Goal: Navigation & Orientation: Find specific page/section

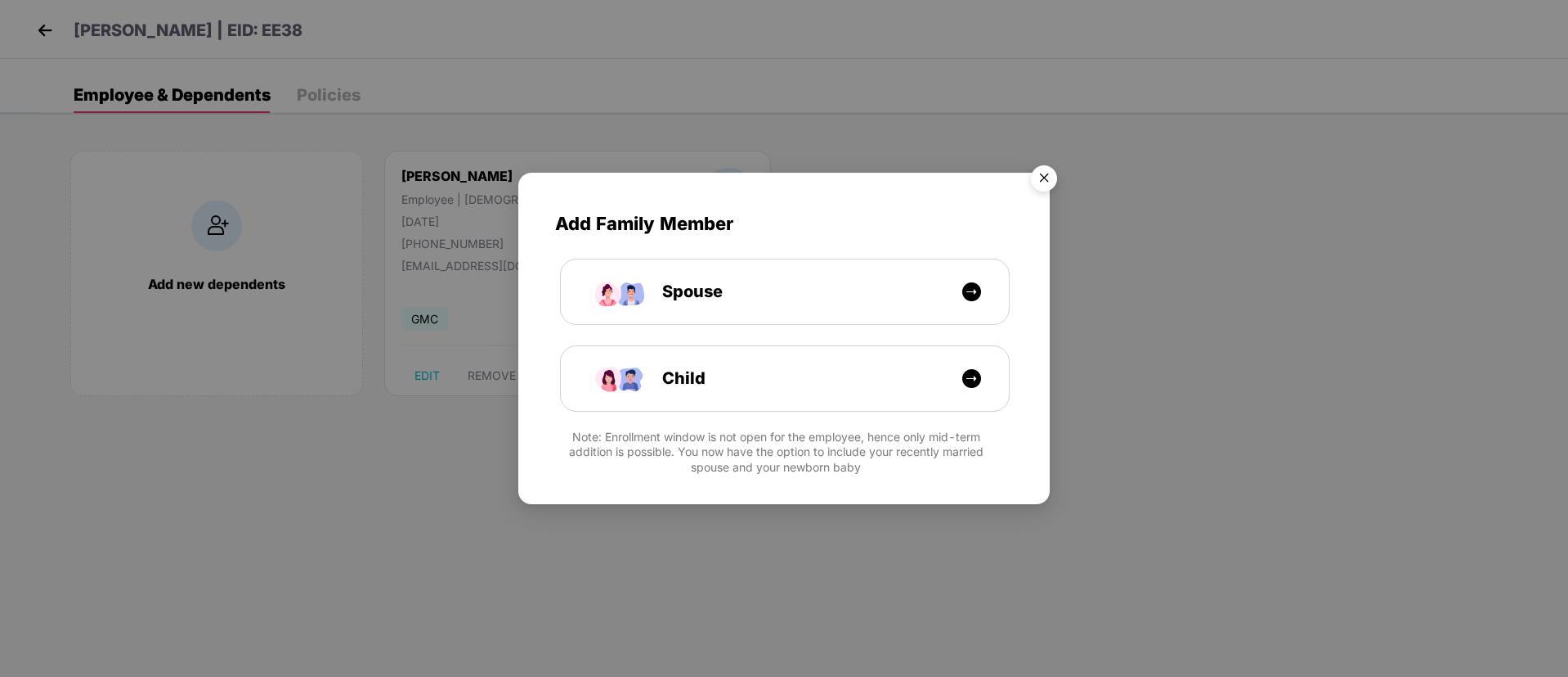
click at [1032, 178] on img "Close" at bounding box center [1043, 180] width 46 height 46
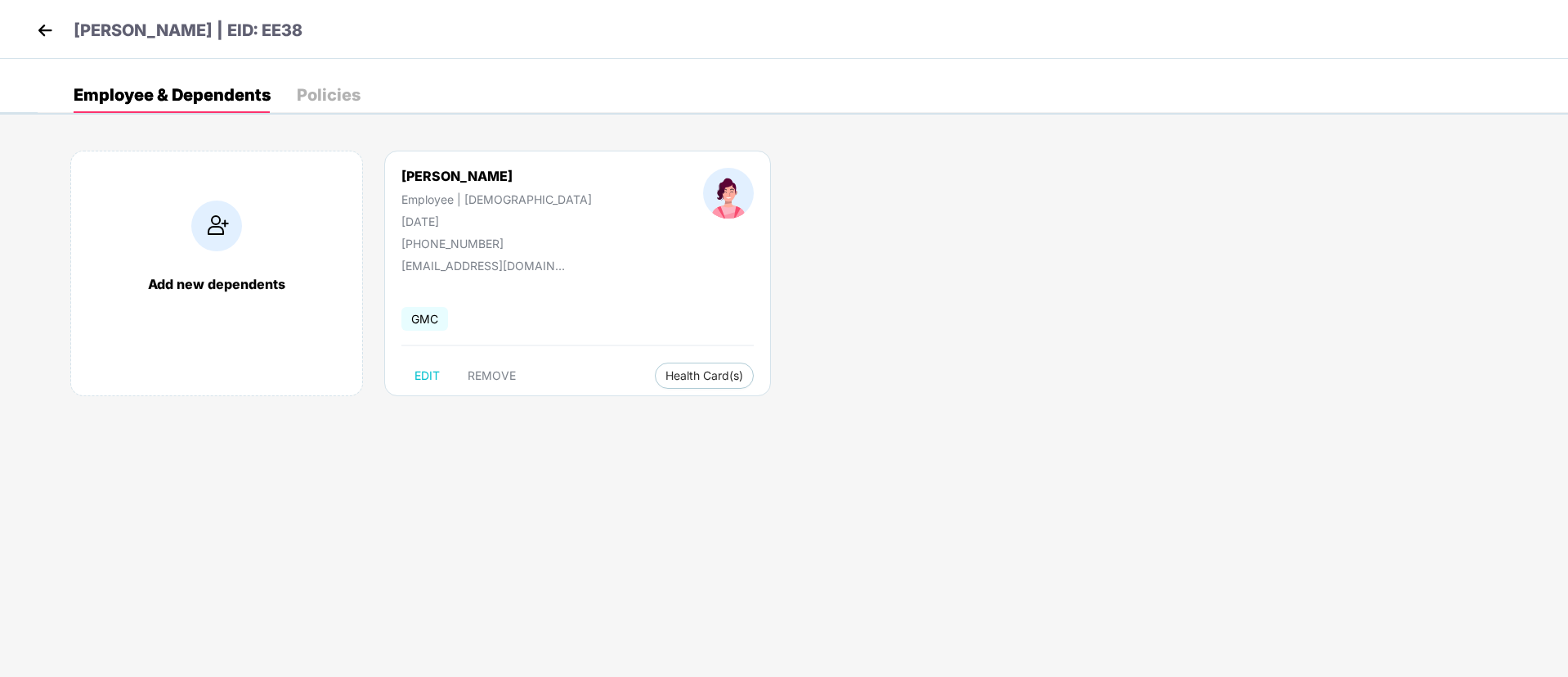
click at [38, 28] on img at bounding box center [45, 30] width 24 height 24
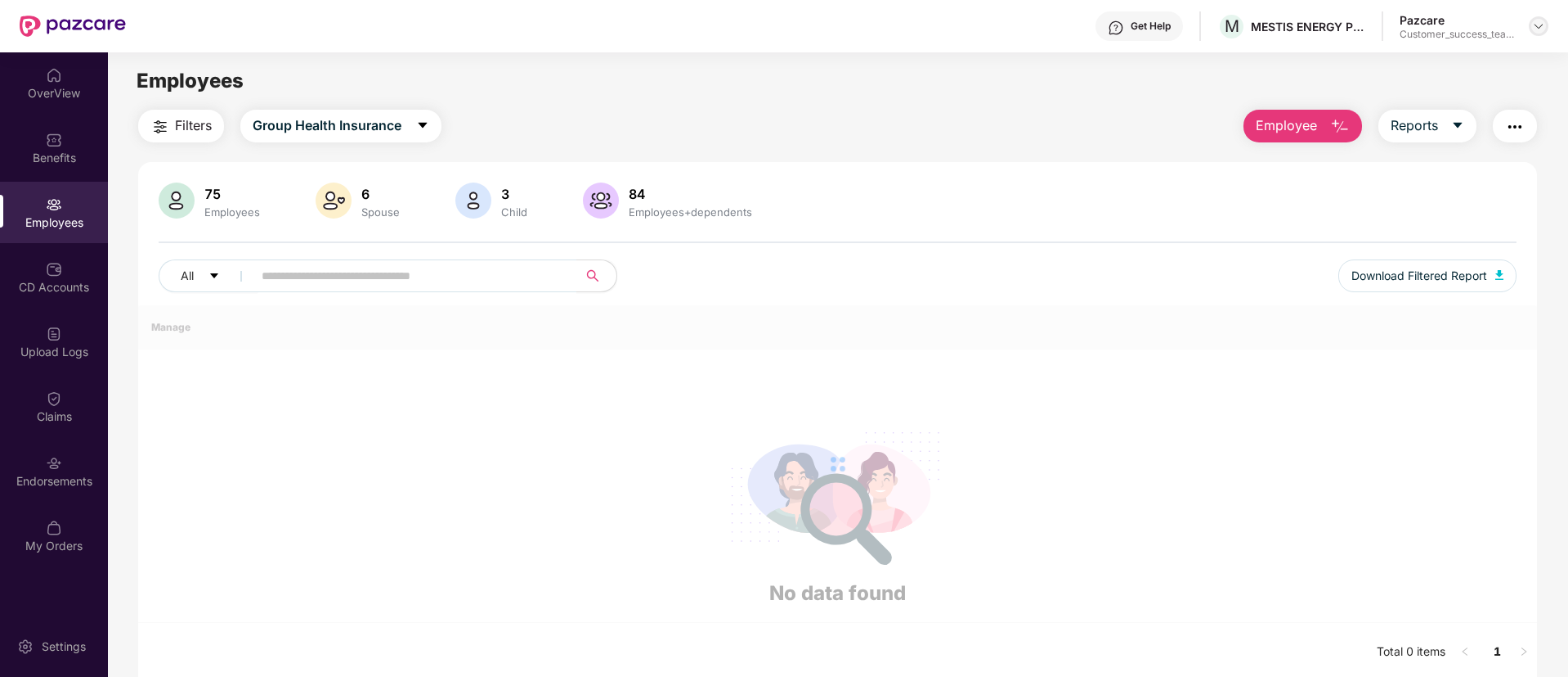
click at [1542, 24] on img at bounding box center [1539, 26] width 13 height 13
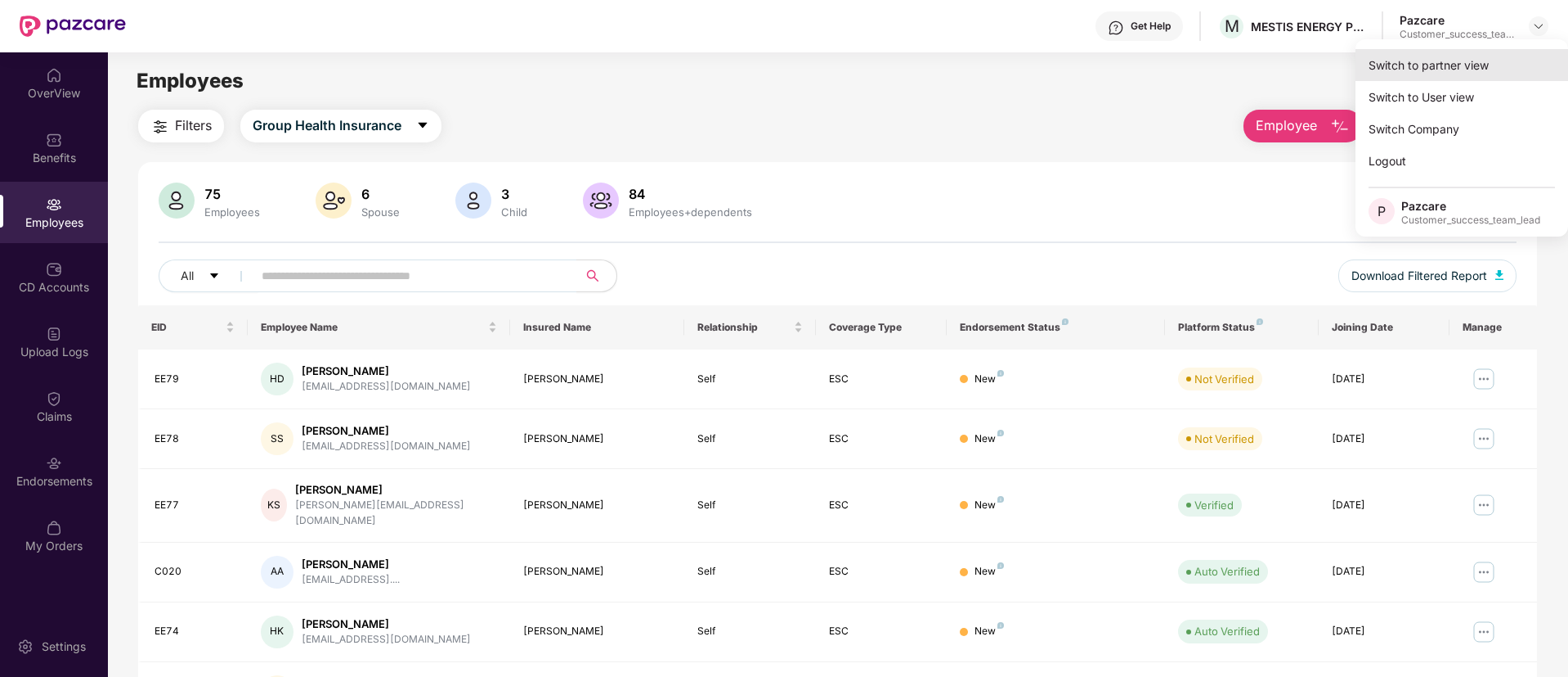
click at [1522, 56] on div "Switch to partner view" at bounding box center [1462, 65] width 213 height 32
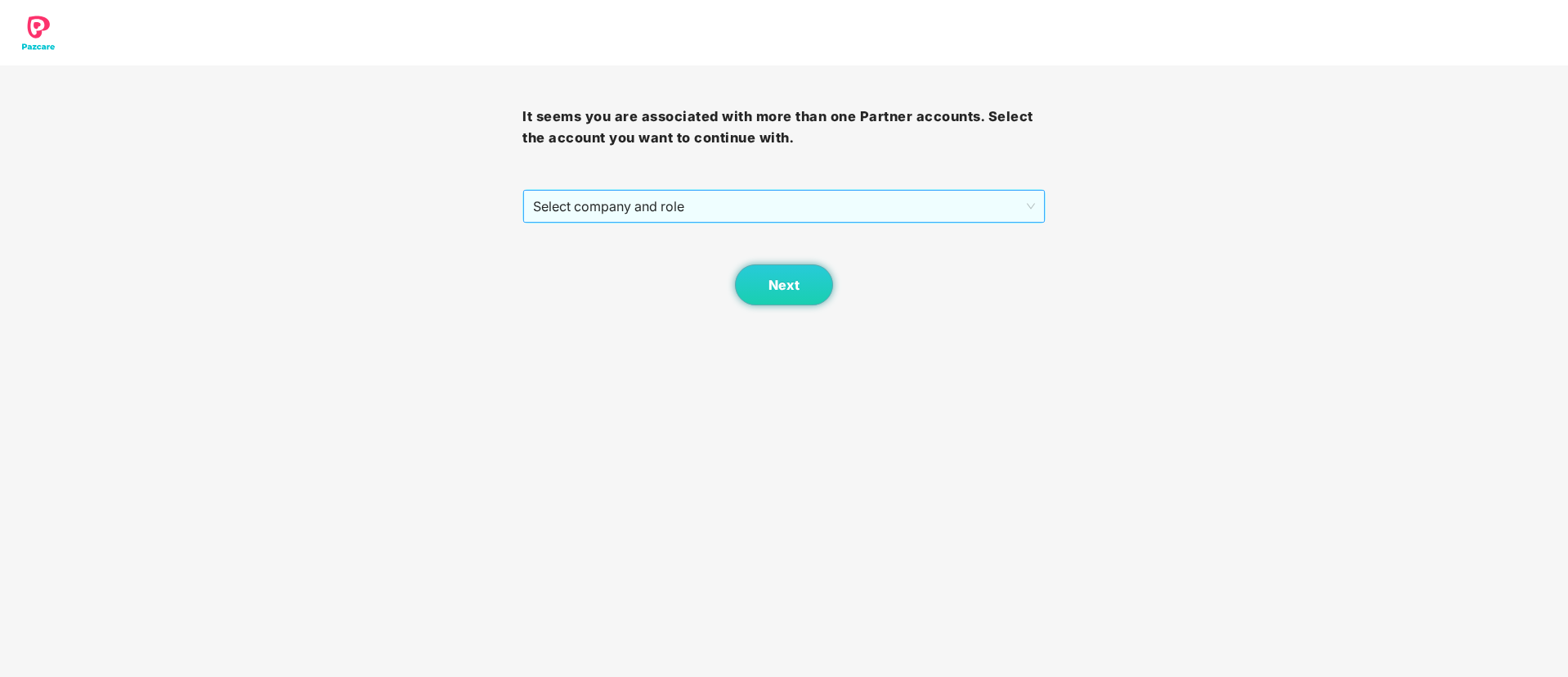
click at [921, 210] on span "Select company and role" at bounding box center [784, 206] width 501 height 31
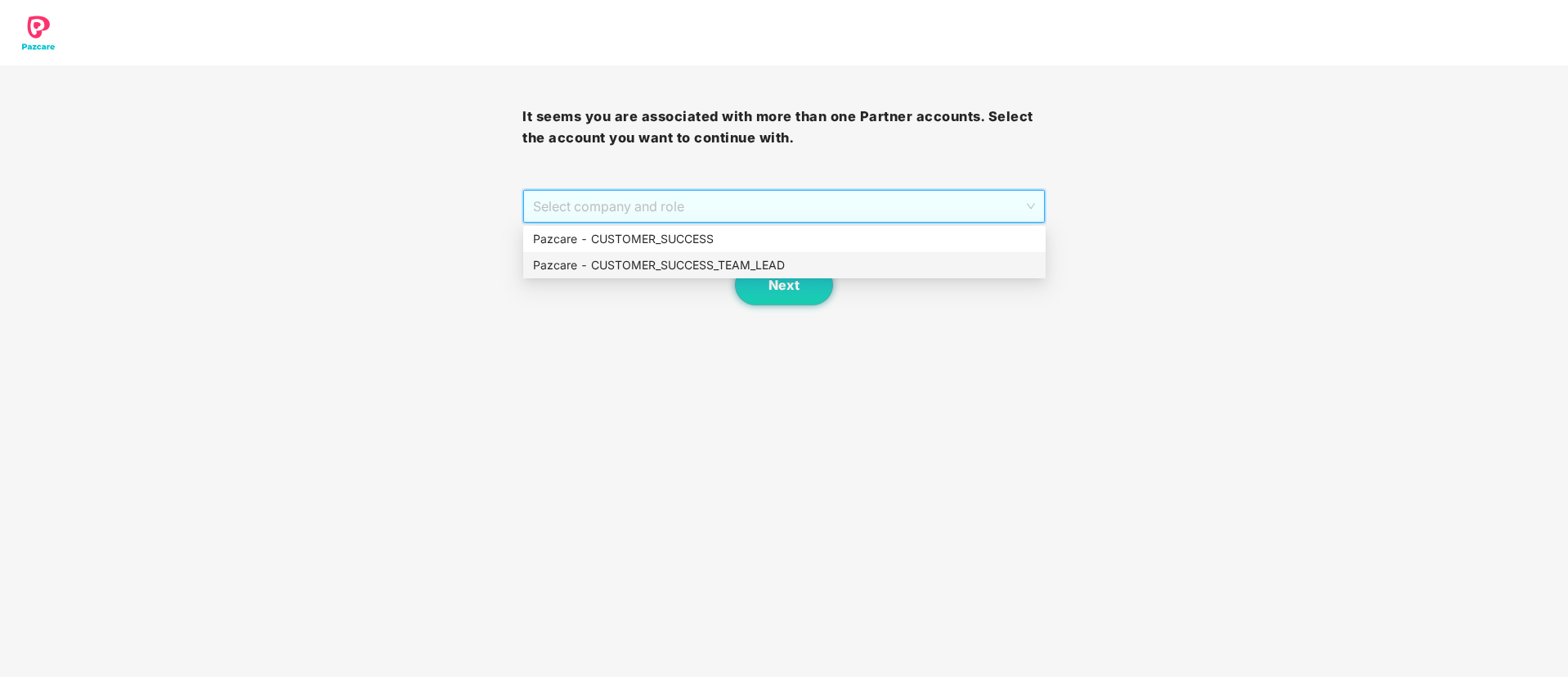
click at [828, 257] on div "Pazcare - CUSTOMER_SUCCESS_TEAM_LEAD" at bounding box center [784, 265] width 503 height 18
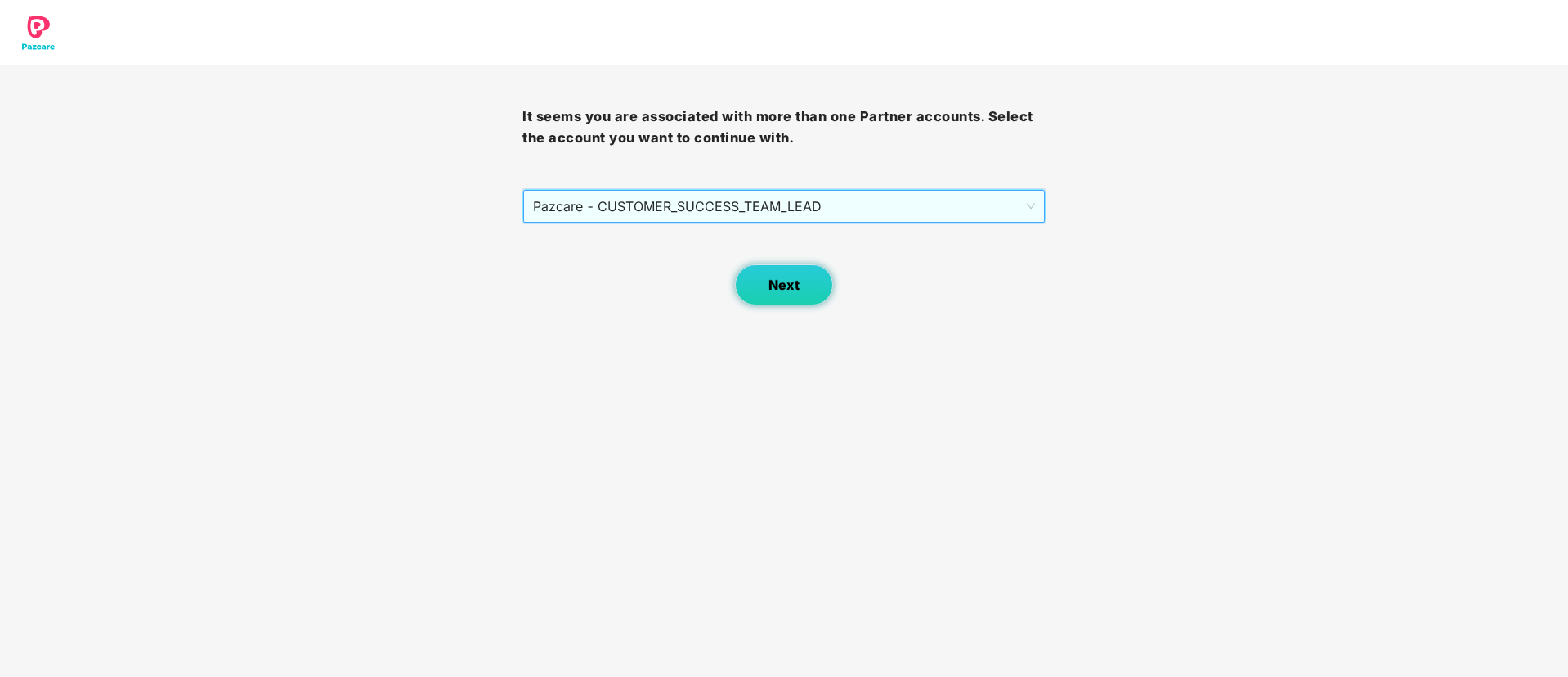
click at [801, 295] on button "Next" at bounding box center [784, 285] width 99 height 41
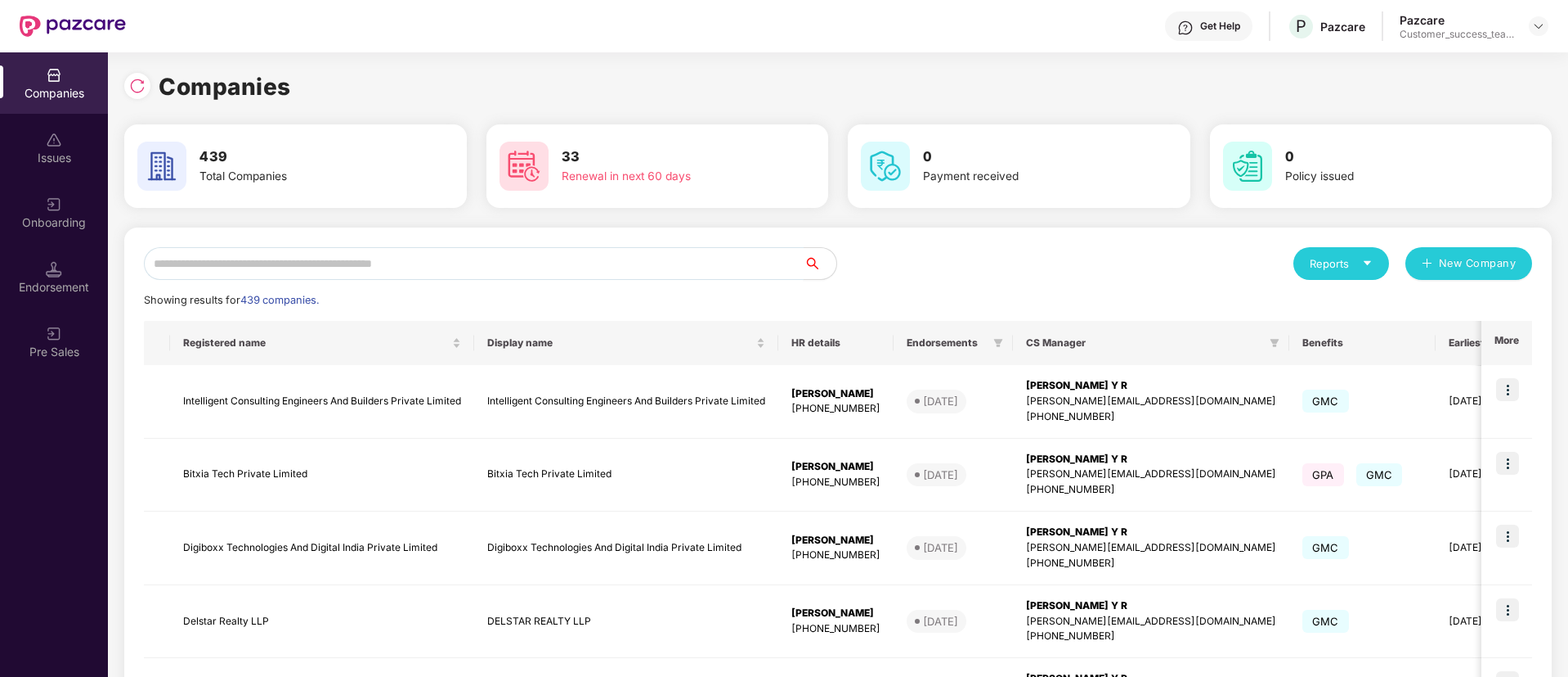
click at [645, 256] on input "text" at bounding box center [473, 263] width 660 height 33
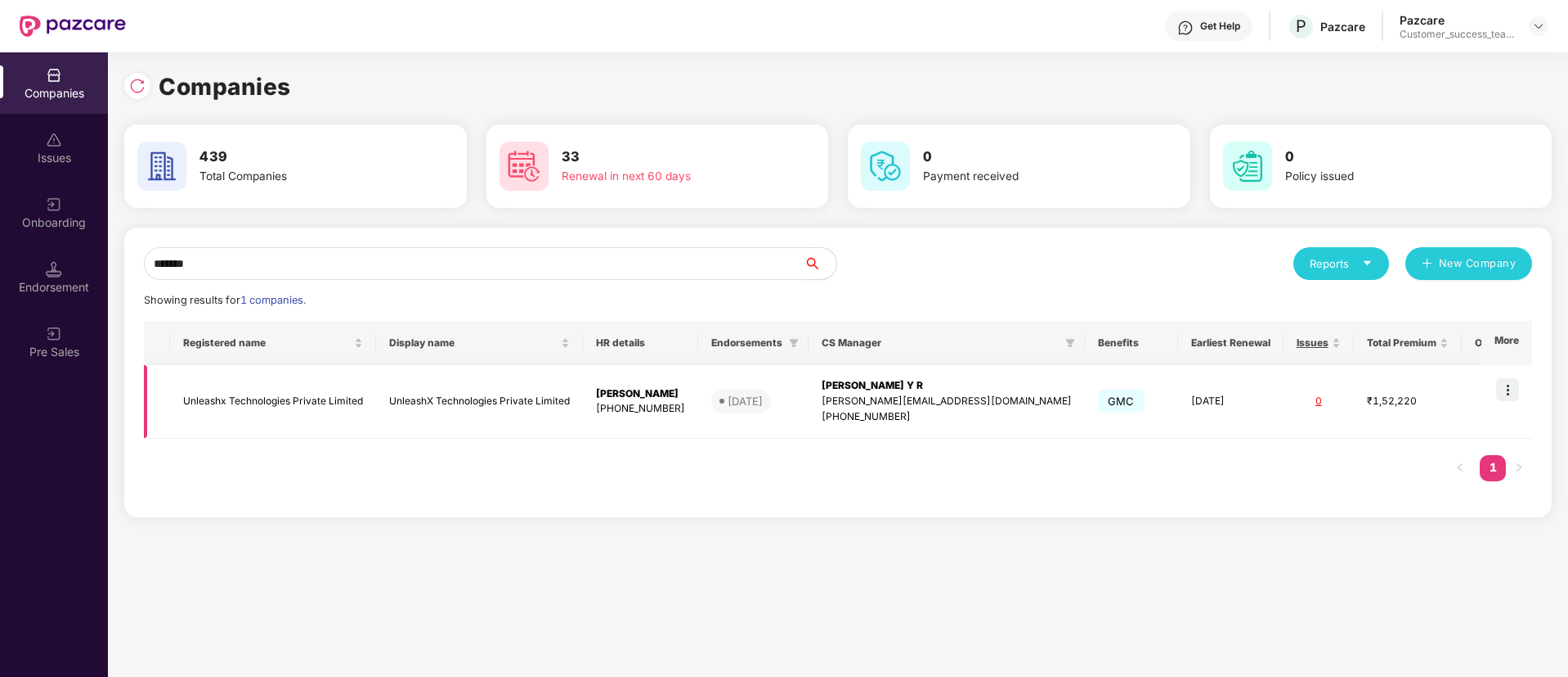
type input "*******"
click at [1515, 388] on img at bounding box center [1508, 390] width 23 height 23
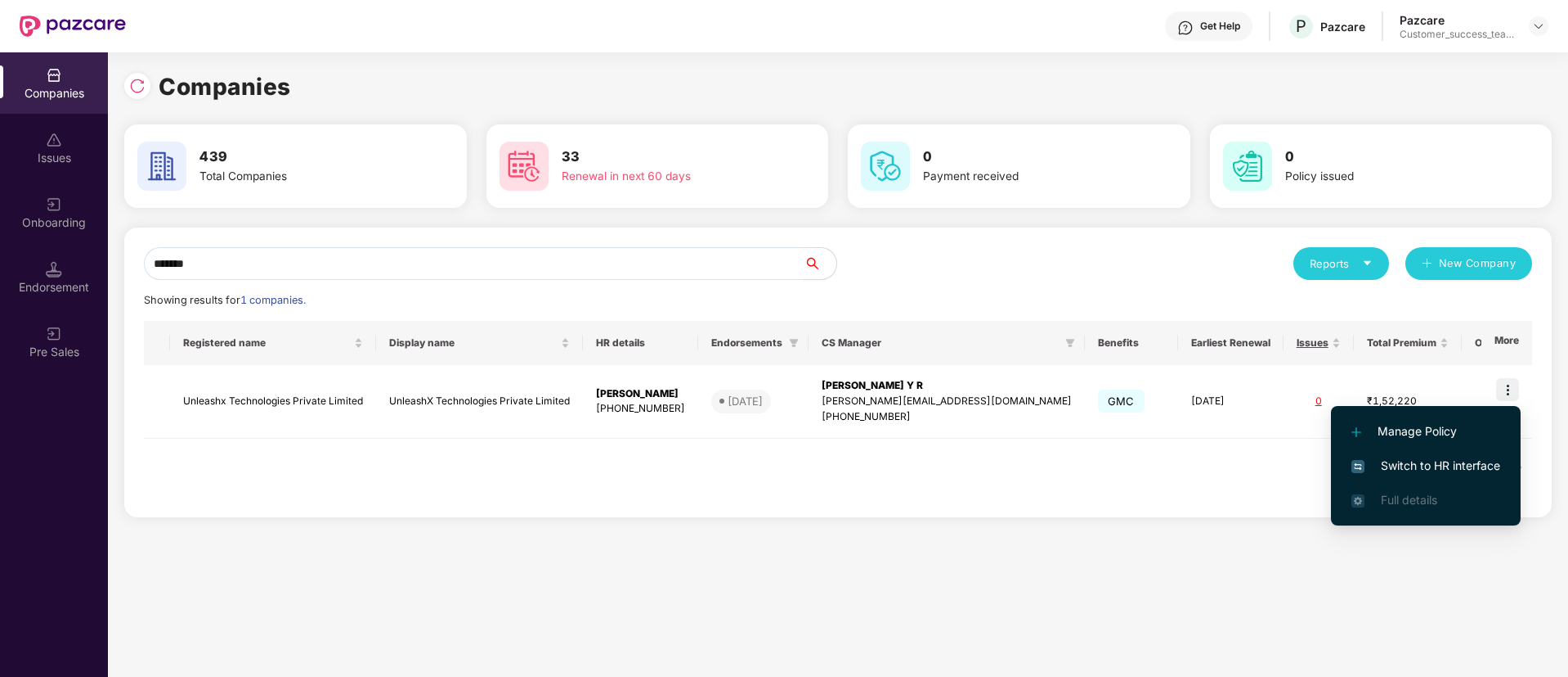
click at [1141, 518] on div "******* Reports New Company Showing results for 1 companies. Registered name Di…" at bounding box center [837, 378] width 1427 height 302
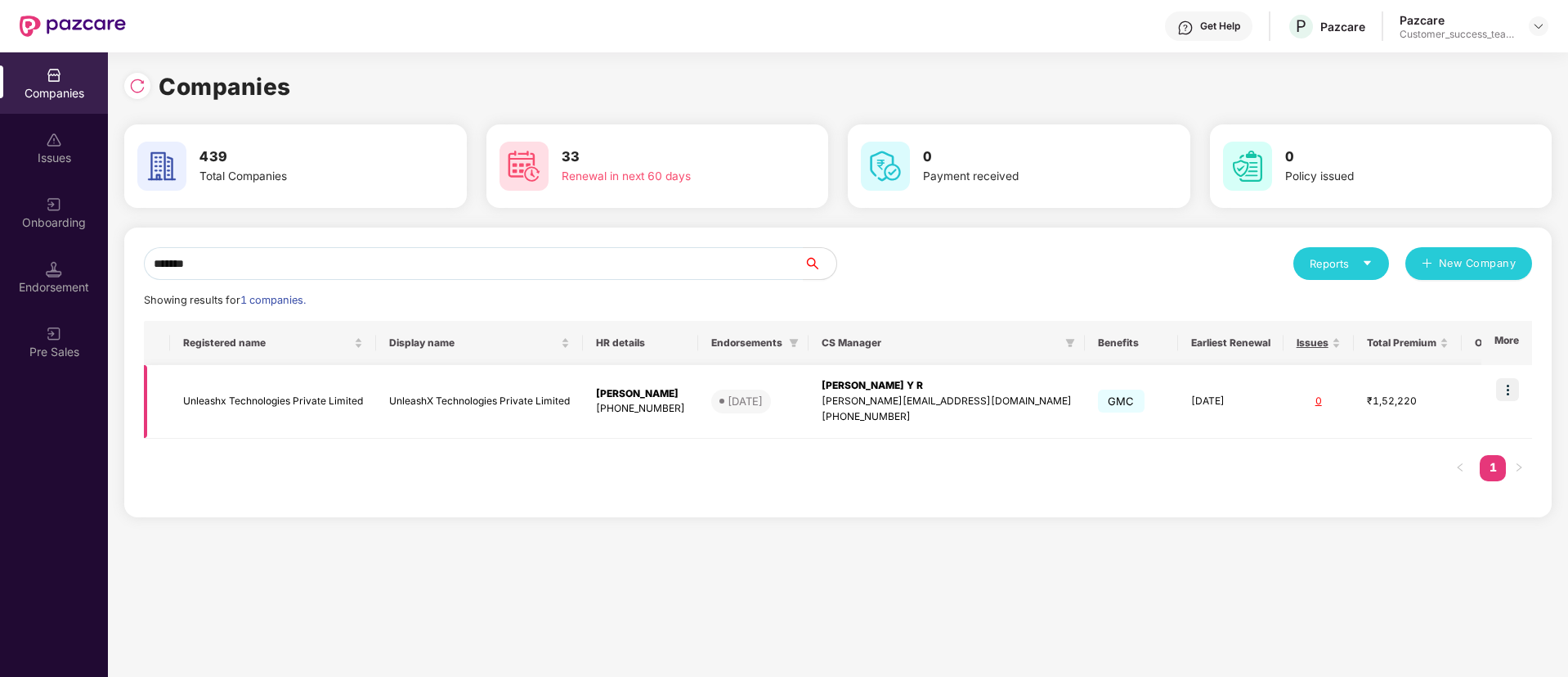
click at [1504, 391] on img at bounding box center [1508, 390] width 23 height 23
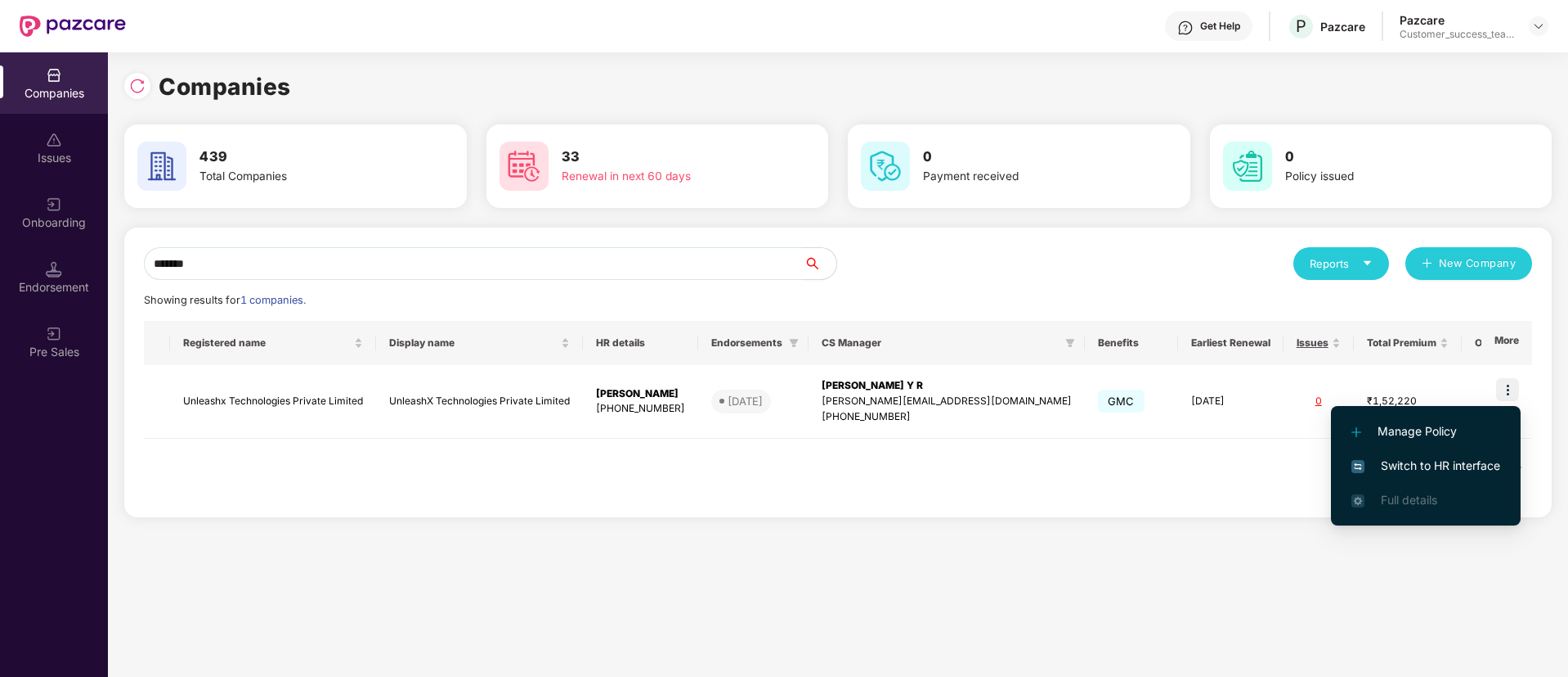
click at [1476, 470] on span "Switch to HR interface" at bounding box center [1425, 465] width 149 height 18
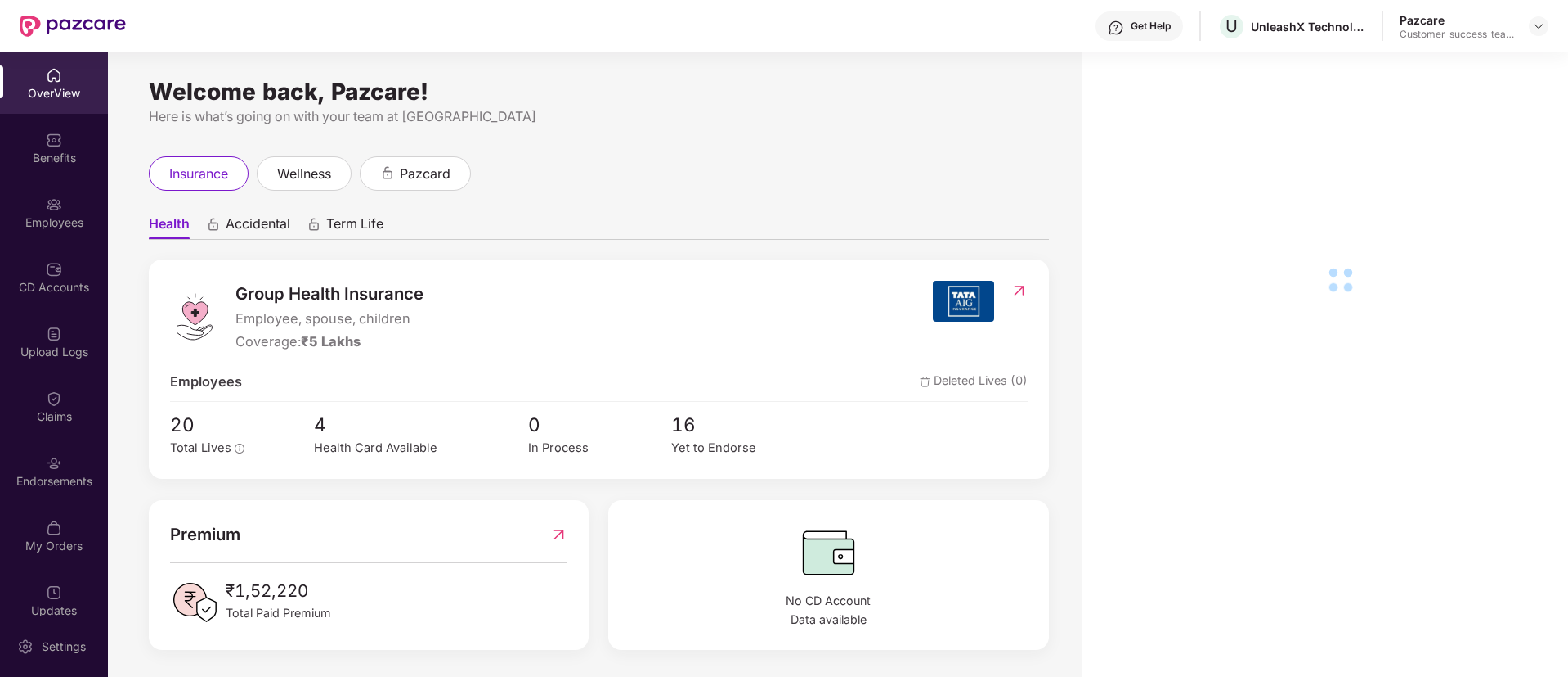
click at [16, 476] on div "Endorsements" at bounding box center [53, 481] width 108 height 16
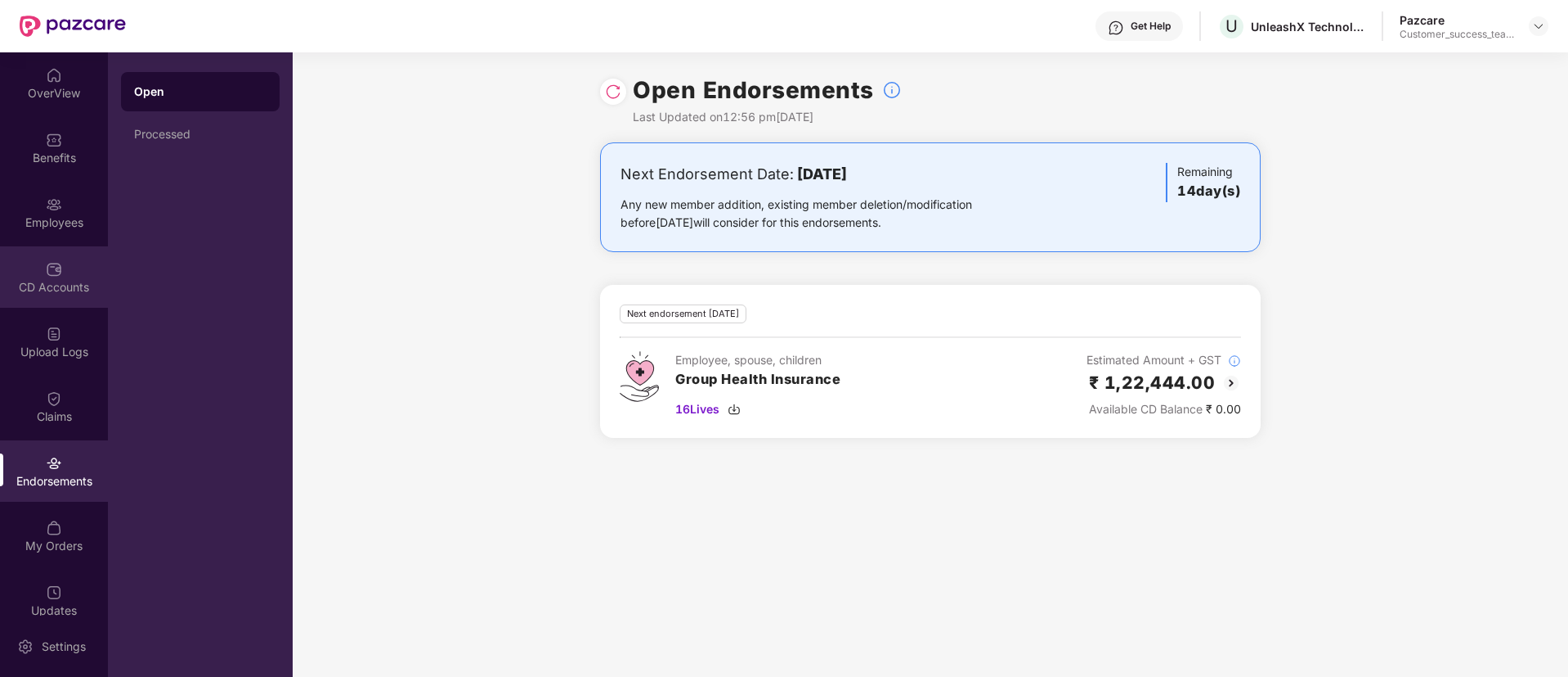
click at [73, 277] on div "CD Accounts" at bounding box center [53, 276] width 108 height 61
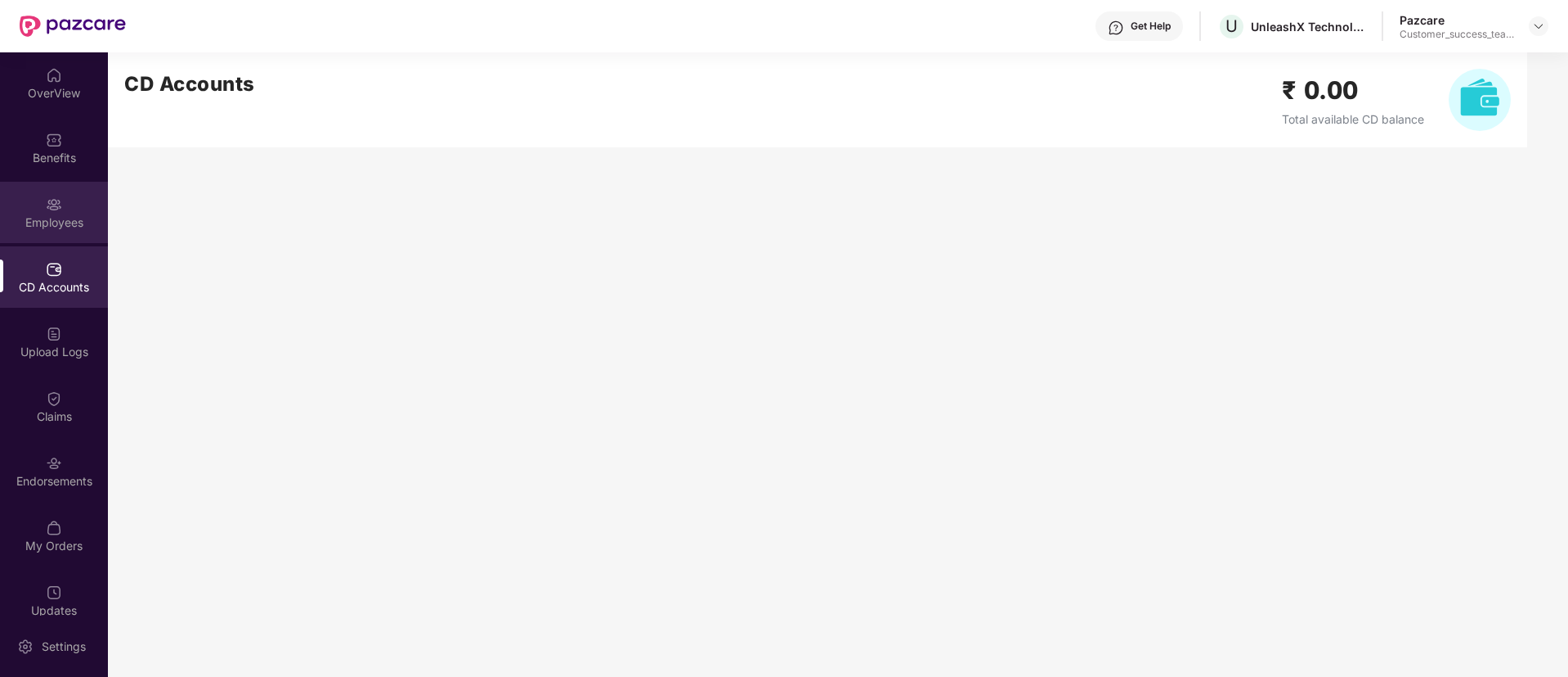
click at [52, 223] on div "Employees" at bounding box center [53, 222] width 108 height 16
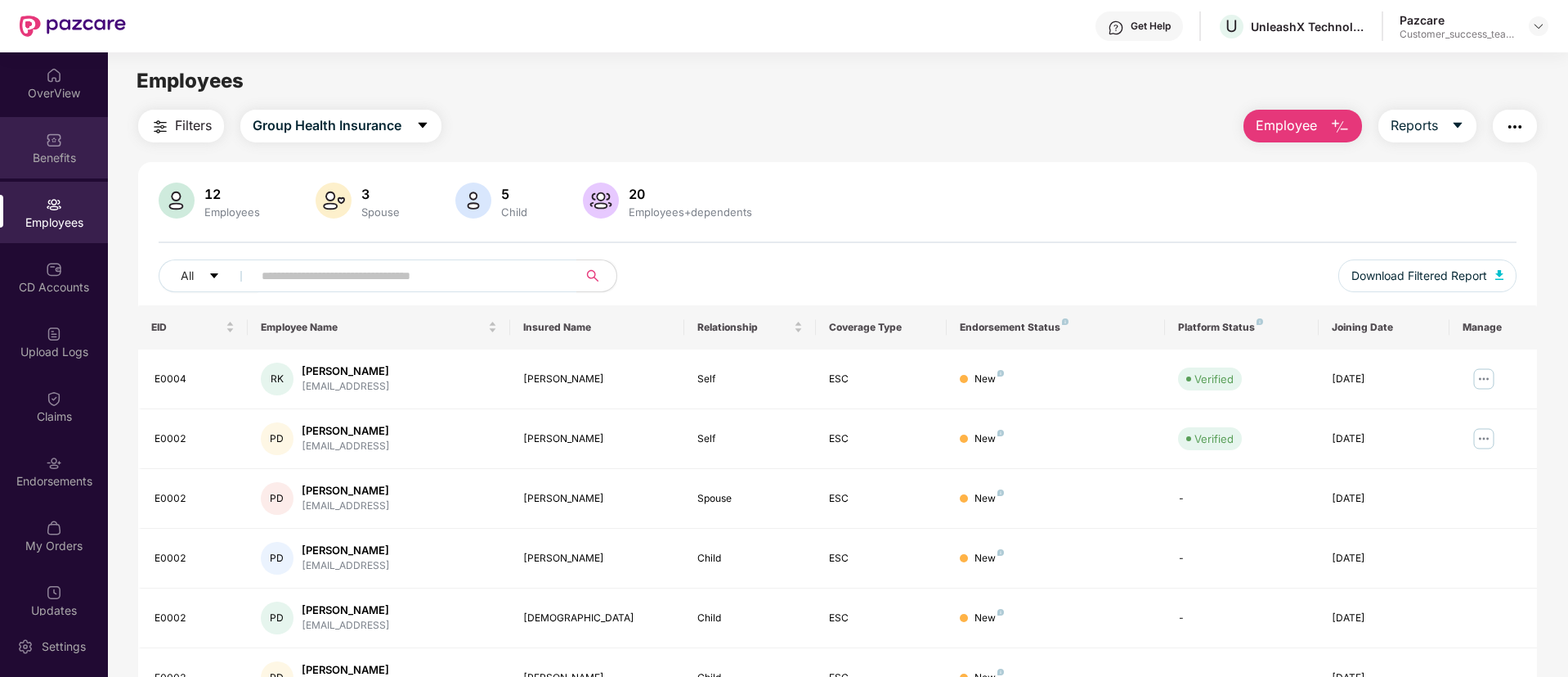
click at [53, 169] on div "Benefits" at bounding box center [53, 147] width 108 height 61
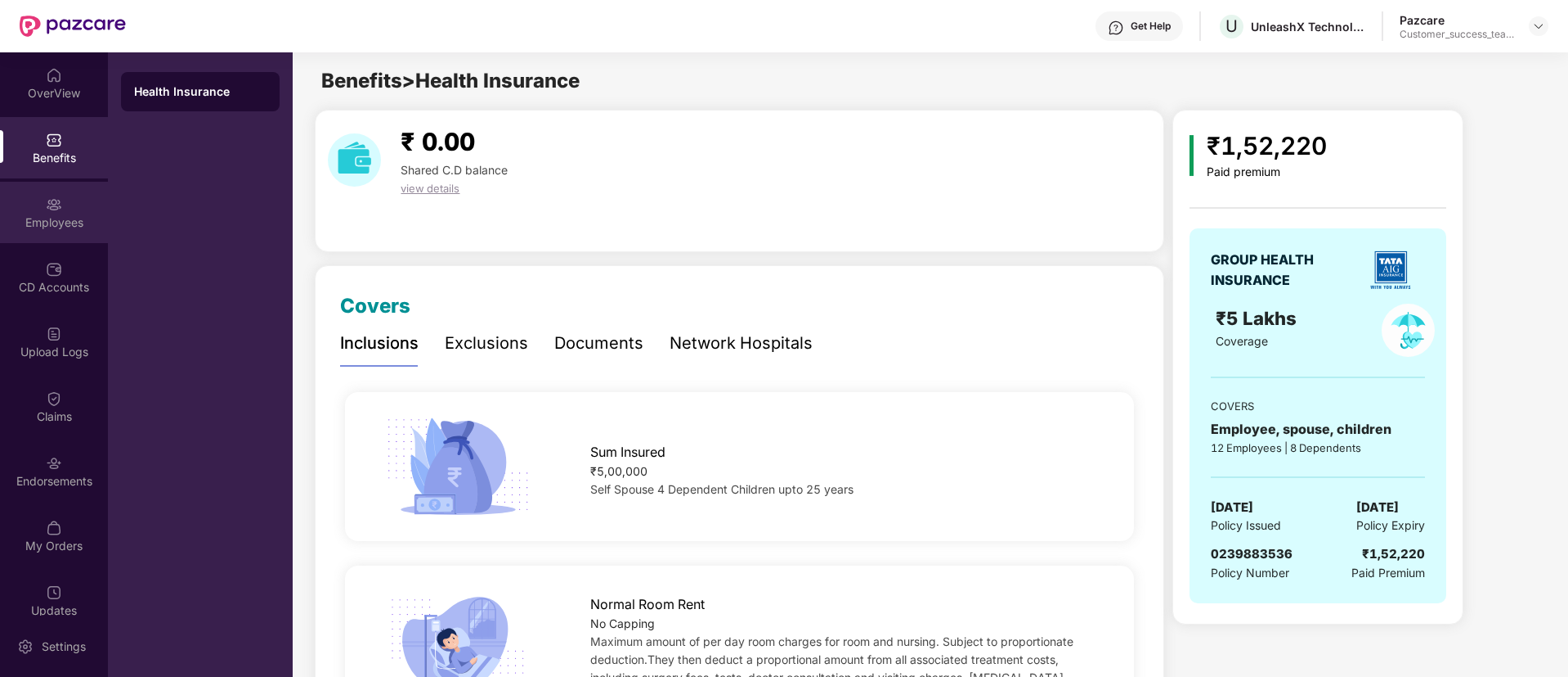
click at [46, 207] on img at bounding box center [53, 204] width 16 height 16
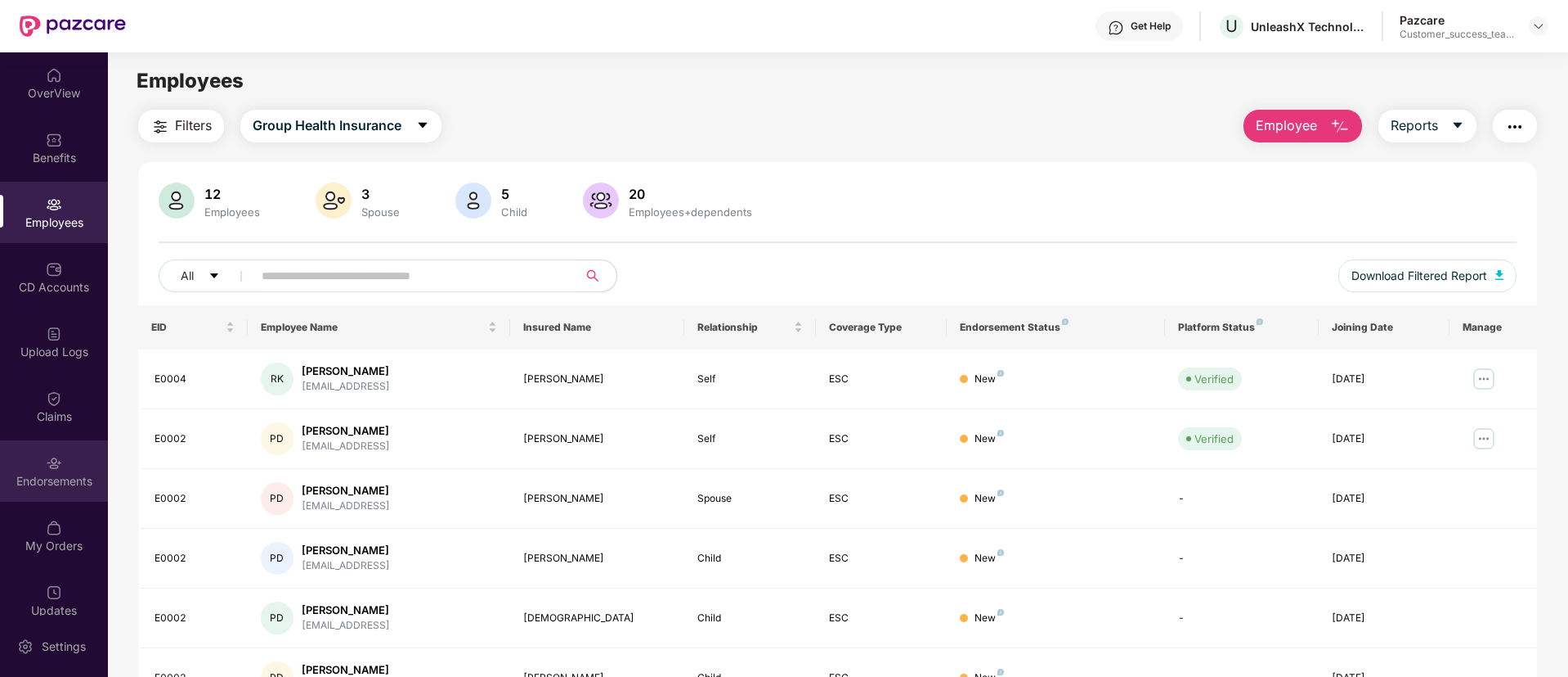
click at [48, 476] on div "Endorsements" at bounding box center [53, 481] width 108 height 16
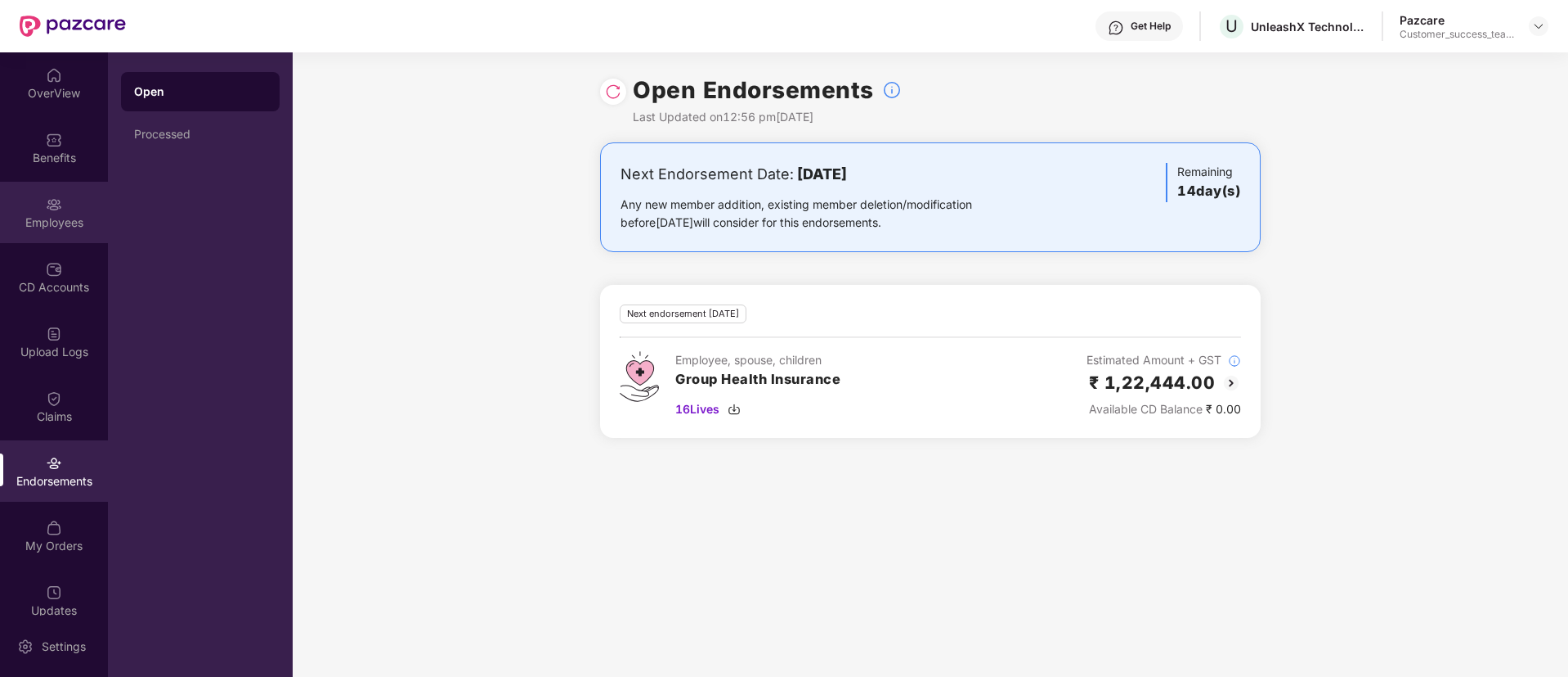
click at [57, 218] on div "Employees" at bounding box center [53, 222] width 108 height 16
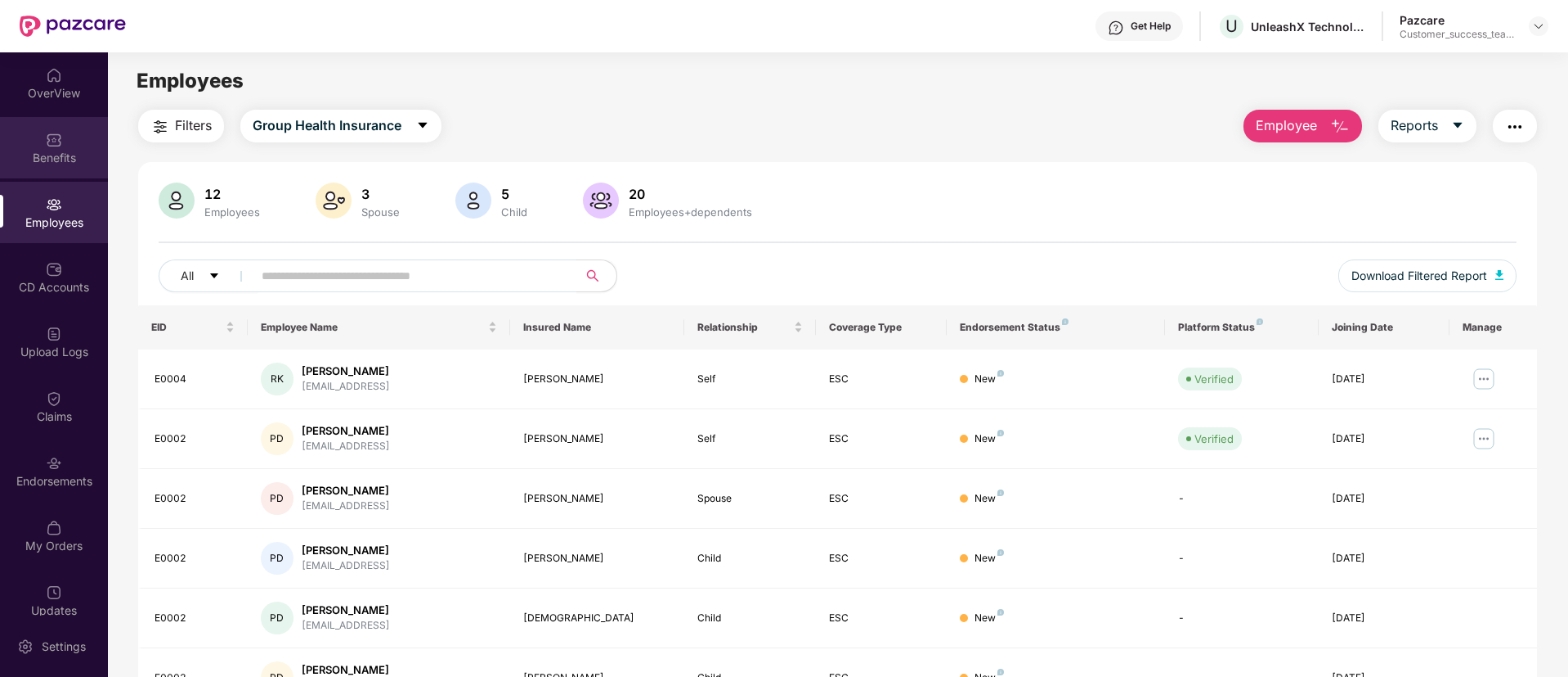
click at [86, 147] on div "Benefits" at bounding box center [53, 147] width 108 height 61
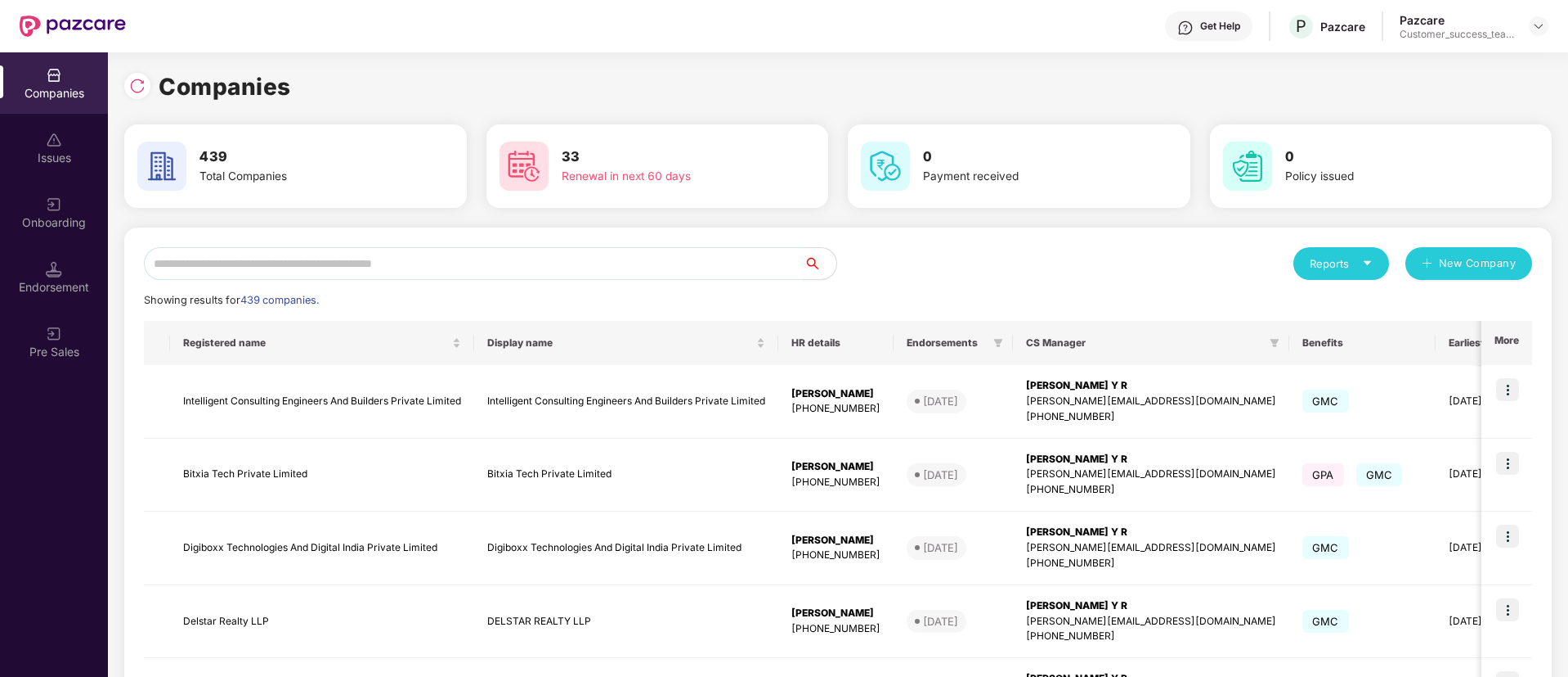
click at [363, 264] on input "text" at bounding box center [473, 263] width 660 height 33
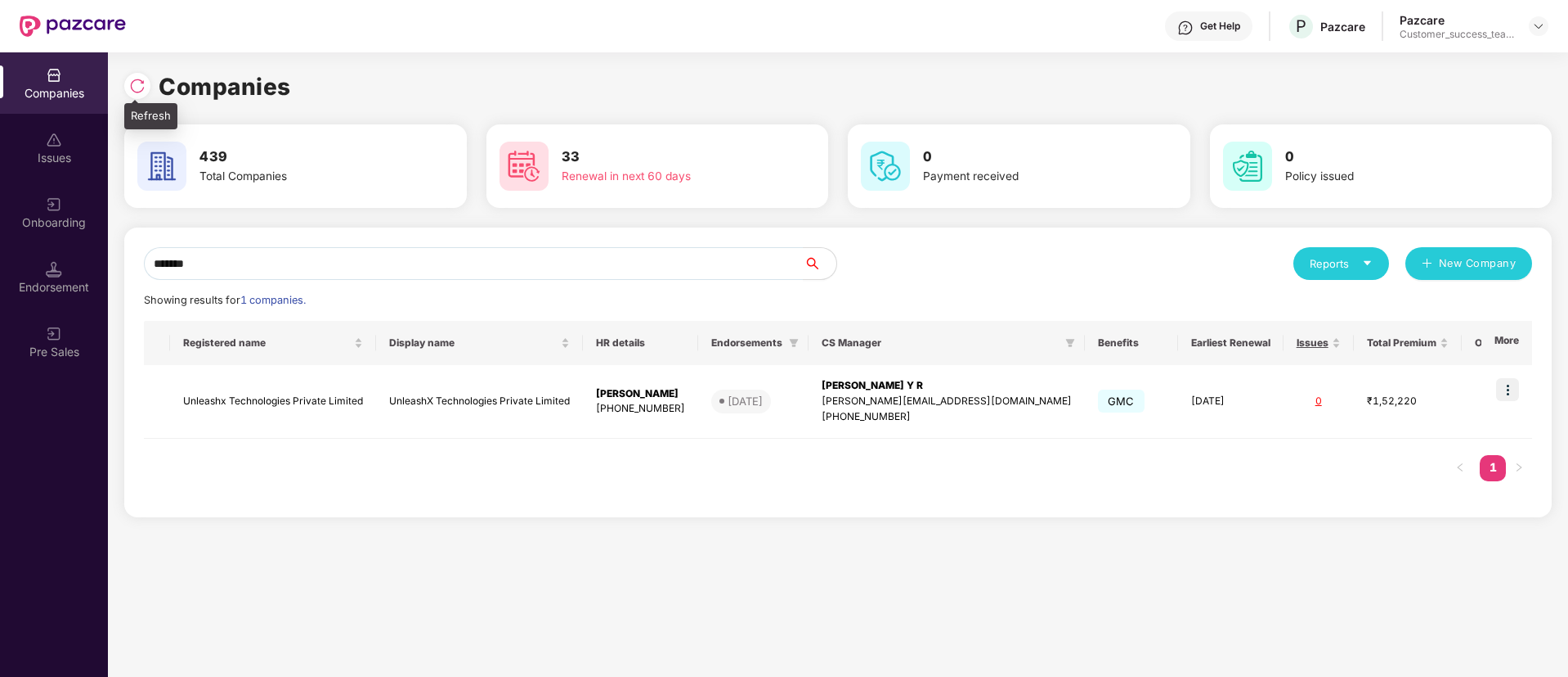
click at [137, 86] on img at bounding box center [137, 85] width 16 height 16
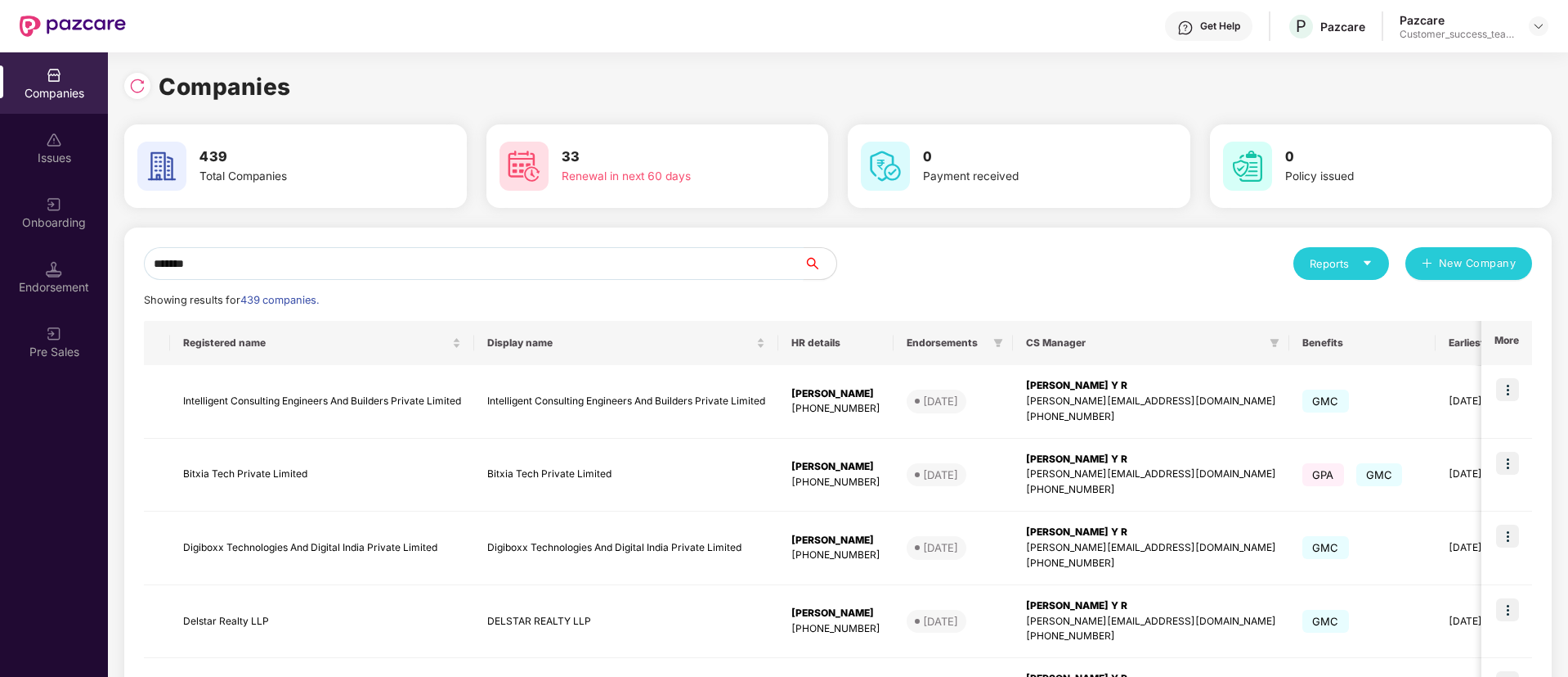
click at [457, 263] on input "*******" at bounding box center [473, 263] width 660 height 33
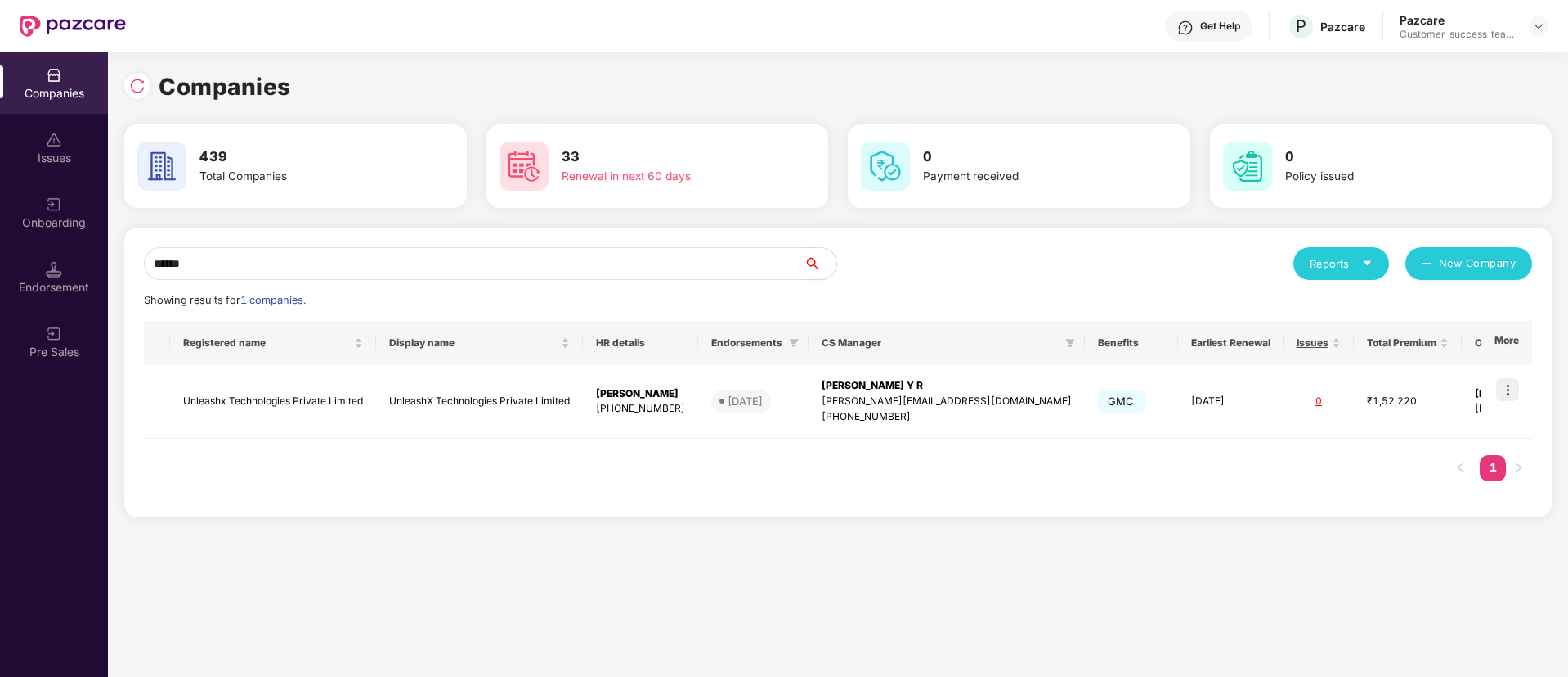
type input "*******"
